Goal: Task Accomplishment & Management: Complete application form

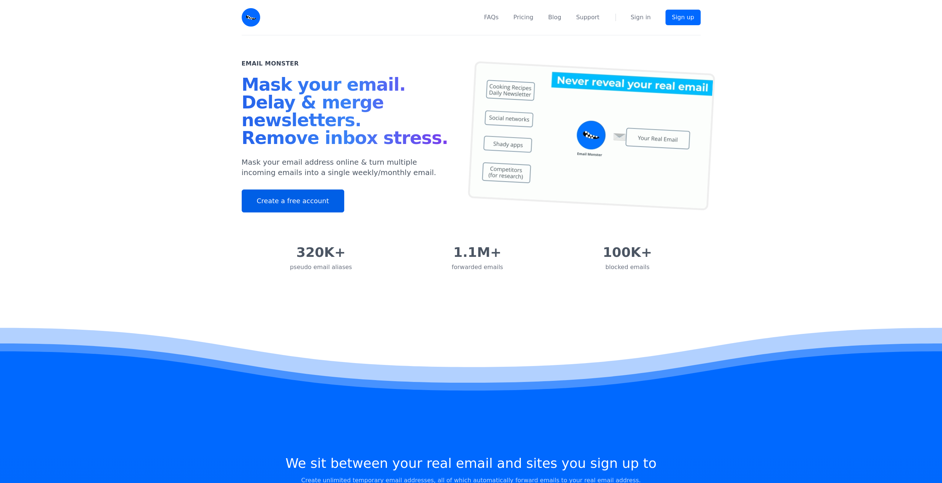
click at [272, 201] on link "Create a free account" at bounding box center [293, 200] width 103 height 23
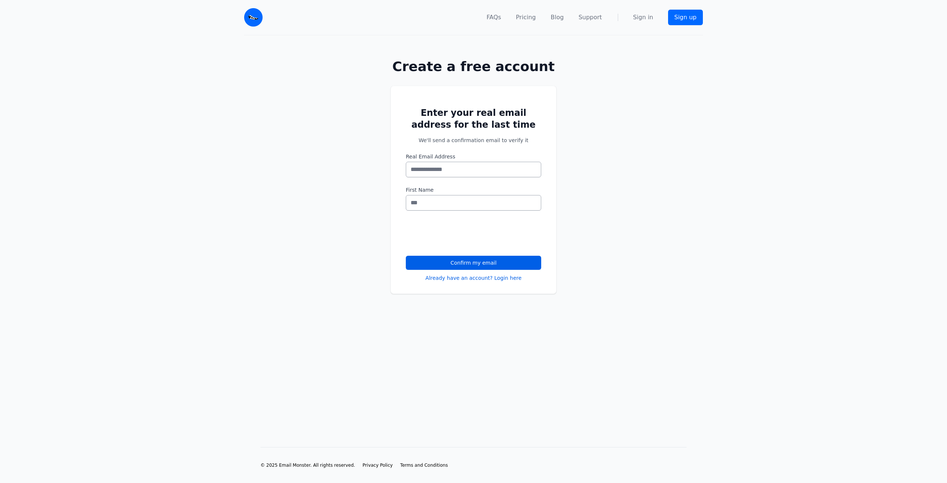
click at [437, 168] on input "Real Email Address" at bounding box center [473, 170] width 135 height 16
click at [440, 172] on input "Real Email Address" at bounding box center [473, 170] width 135 height 16
type input "**********"
click at [460, 200] on input "First Name" at bounding box center [473, 203] width 135 height 16
type input "*****"
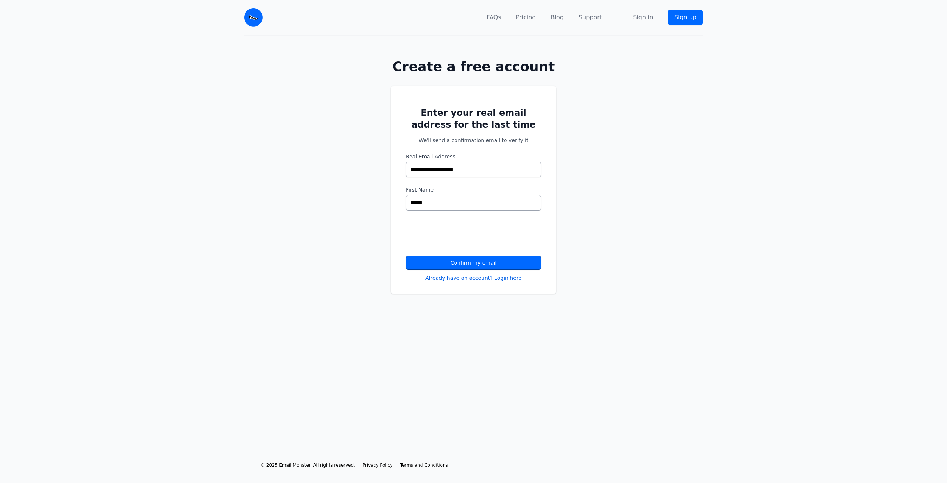
click at [449, 262] on button "Confirm my email" at bounding box center [473, 263] width 135 height 14
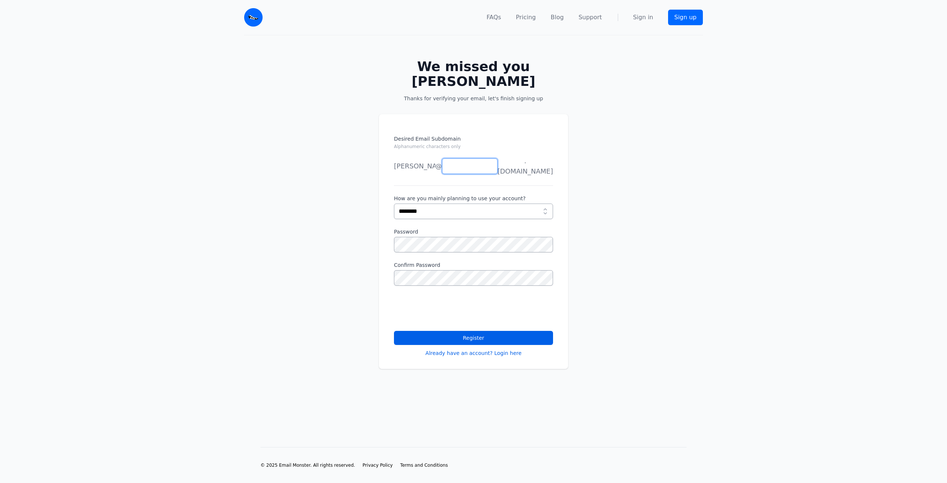
click at [470, 158] on input "Desired Email Subdomain Alphanumeric characters only" at bounding box center [470, 166] width 56 height 16
type input "*"
type input "******"
click at [482, 204] on select "**********" at bounding box center [473, 212] width 159 height 16
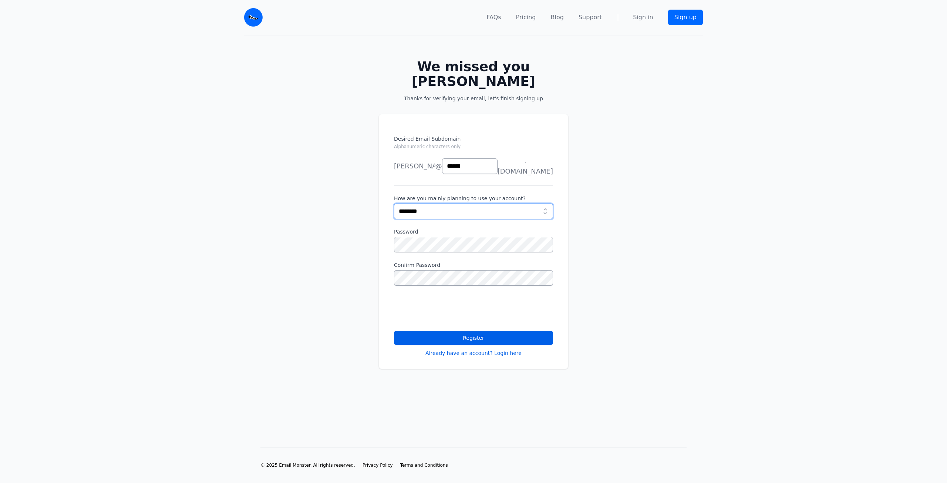
select select "**********"
click at [394, 204] on select "**********" at bounding box center [473, 212] width 159 height 16
click at [478, 331] on button "Register" at bounding box center [473, 338] width 159 height 14
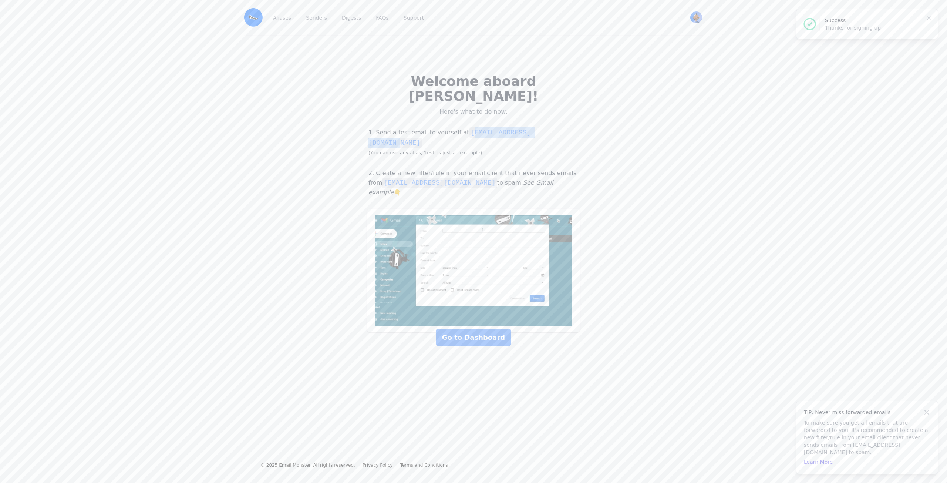
drag, startPoint x: 461, startPoint y: 118, endPoint x: 550, endPoint y: 115, distance: 89.2
click at [550, 127] on p "1. Send a test email to yourself at test@hillel.eml.monster (You can use any al…" at bounding box center [473, 142] width 213 height 30
click at [551, 127] on p "1. Send a test email to yourself at test@hillel.eml.monster (You can use any al…" at bounding box center [473, 142] width 213 height 30
drag, startPoint x: 542, startPoint y: 117, endPoint x: 456, endPoint y: 119, distance: 85.9
click at [456, 127] on p "1. Send a test email to yourself at test@hillel.eml.monster (You can use any al…" at bounding box center [473, 142] width 213 height 30
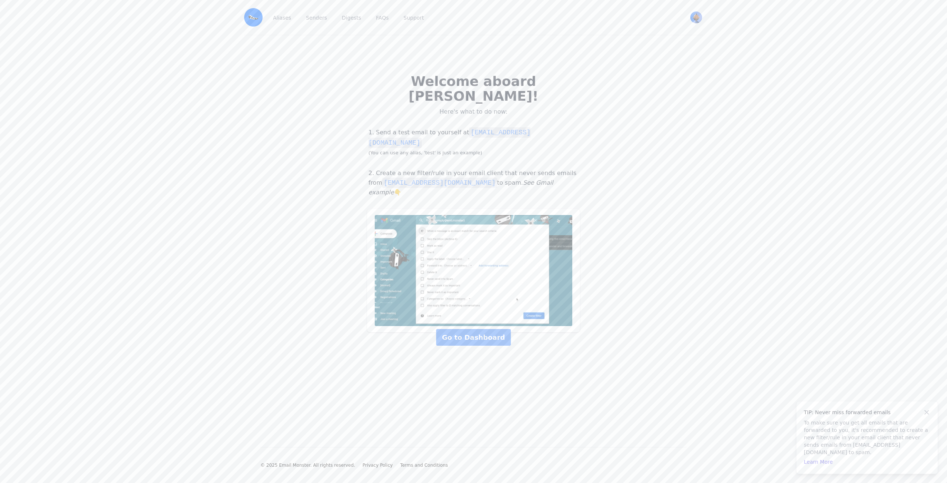
click at [485, 143] on div "1. Send a test email to yourself at test@hillel.eml.monster (You can use any al…" at bounding box center [473, 231] width 213 height 221
click at [494, 329] on link "Go to Dashboard" at bounding box center [473, 337] width 75 height 17
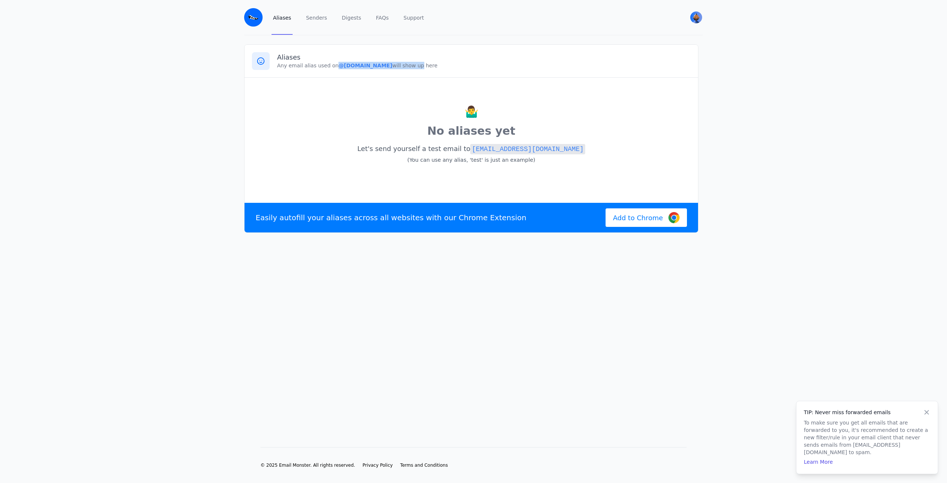
drag, startPoint x: 333, startPoint y: 66, endPoint x: 415, endPoint y: 67, distance: 81.8
click at [410, 67] on p "Any email alias used on @hillel.eml.monster will show up here" at bounding box center [484, 65] width 414 height 7
click at [420, 66] on p "Any email alias used on @hillel.eml.monster will show up here" at bounding box center [484, 65] width 414 height 7
click at [494, 152] on code "[EMAIL_ADDRESS][DOMAIN_NAME]" at bounding box center [527, 149] width 115 height 10
click at [318, 21] on link "Senders" at bounding box center [317, 17] width 24 height 35
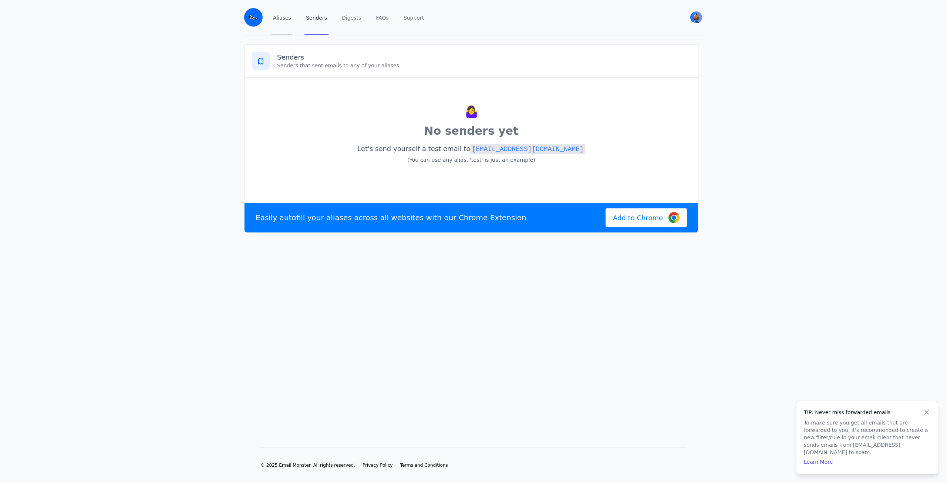
click at [281, 22] on link "Aliases" at bounding box center [282, 17] width 21 height 35
click at [546, 150] on code "[EMAIL_ADDRESS][DOMAIN_NAME]" at bounding box center [527, 149] width 115 height 10
drag, startPoint x: 598, startPoint y: 142, endPoint x: 479, endPoint y: 150, distance: 119.5
click at [479, 150] on div "🤷‍♂️ No aliases yet Let's send yourself a test email to test@hillel.eml.monster…" at bounding box center [471, 138] width 439 height 107
copy code "[EMAIL_ADDRESS][DOMAIN_NAME]"
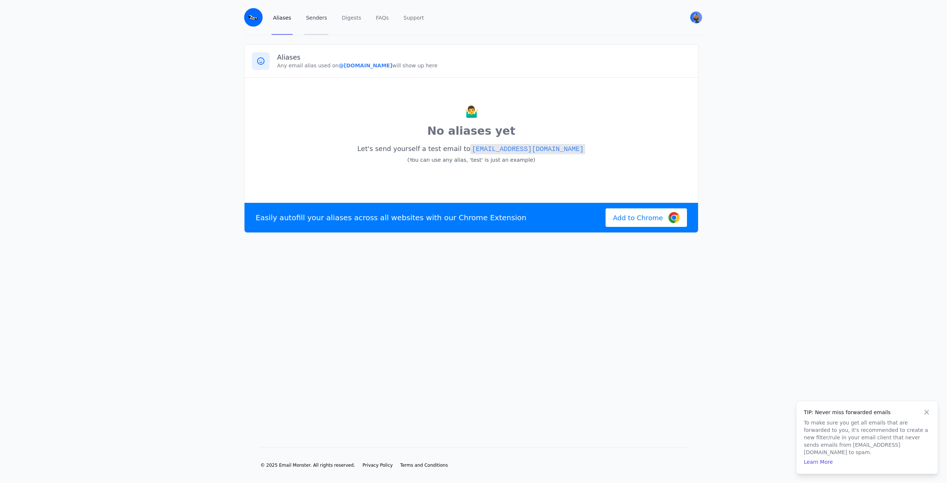
click at [308, 24] on link "Senders" at bounding box center [317, 17] width 24 height 35
click at [284, 21] on link "Aliases" at bounding box center [282, 17] width 21 height 35
drag, startPoint x: 548, startPoint y: 151, endPoint x: 479, endPoint y: 150, distance: 69.6
click at [479, 150] on p "Let's send yourself a test email to [EMAIL_ADDRESS][DOMAIN_NAME] (You can use a…" at bounding box center [471, 154] width 439 height 24
copy code "[EMAIL_ADDRESS][DOMAIN_NAME]"
